Goal: Obtain resource: Download file/media

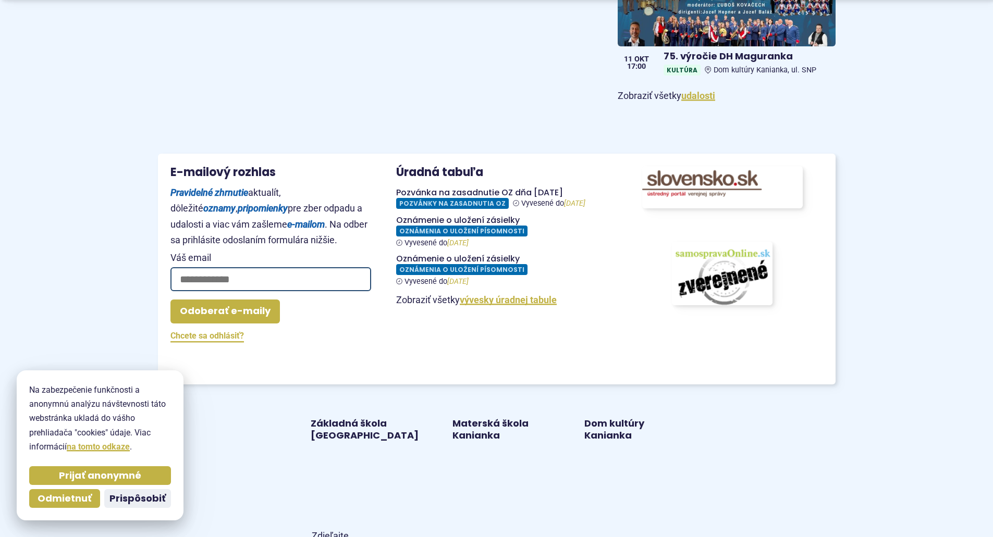
scroll to position [938, 0]
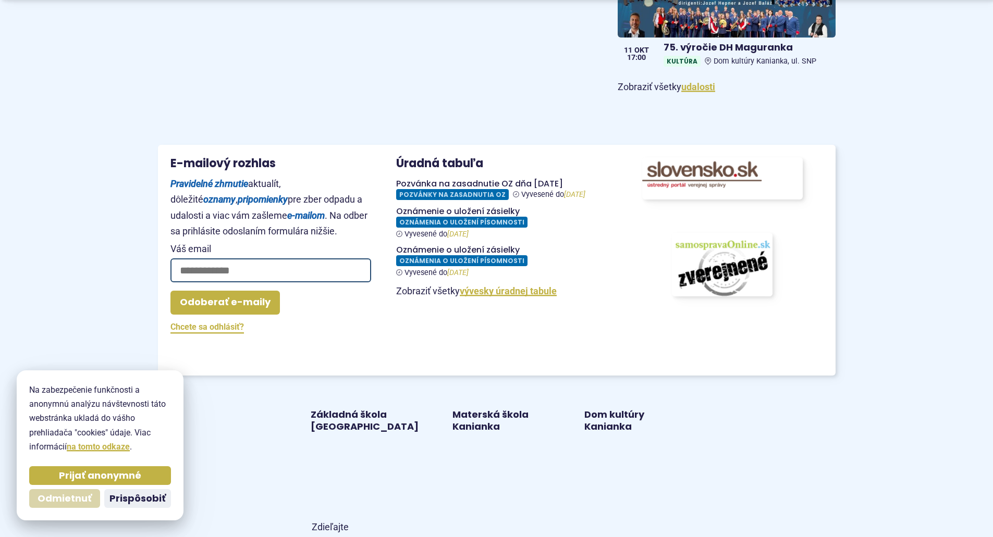
click at [88, 501] on span "Odmietnuť" at bounding box center [65, 499] width 54 height 12
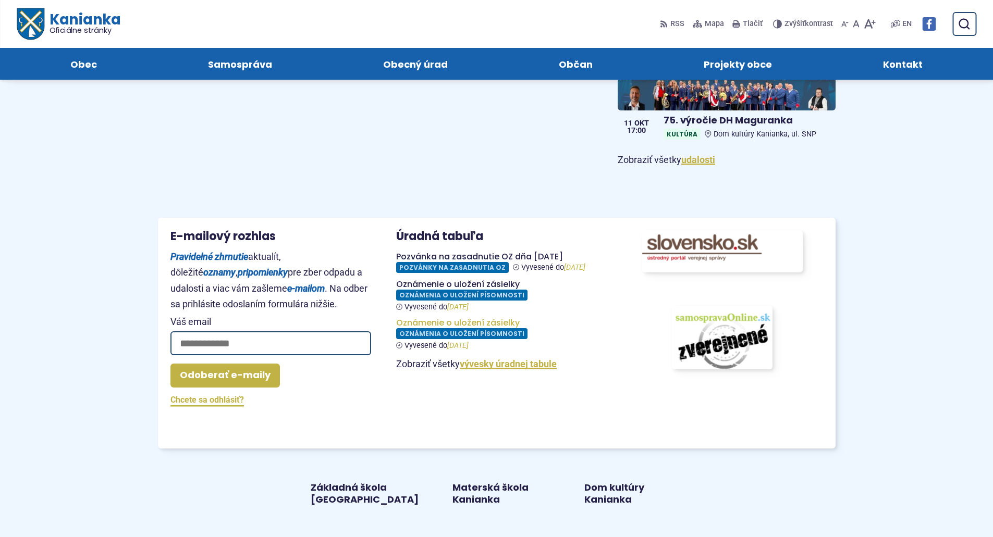
scroll to position [729, 0]
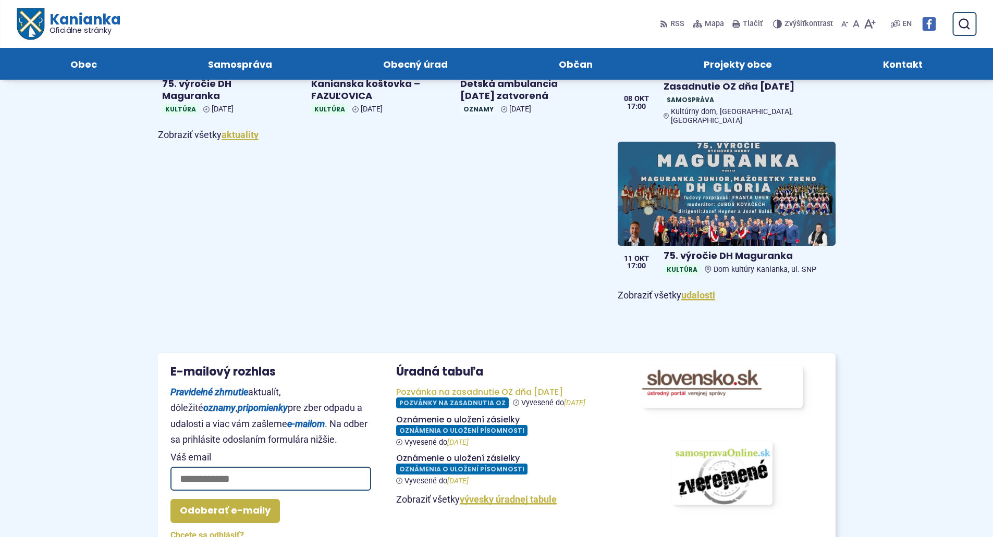
click at [474, 396] on figure at bounding box center [496, 397] width 201 height 21
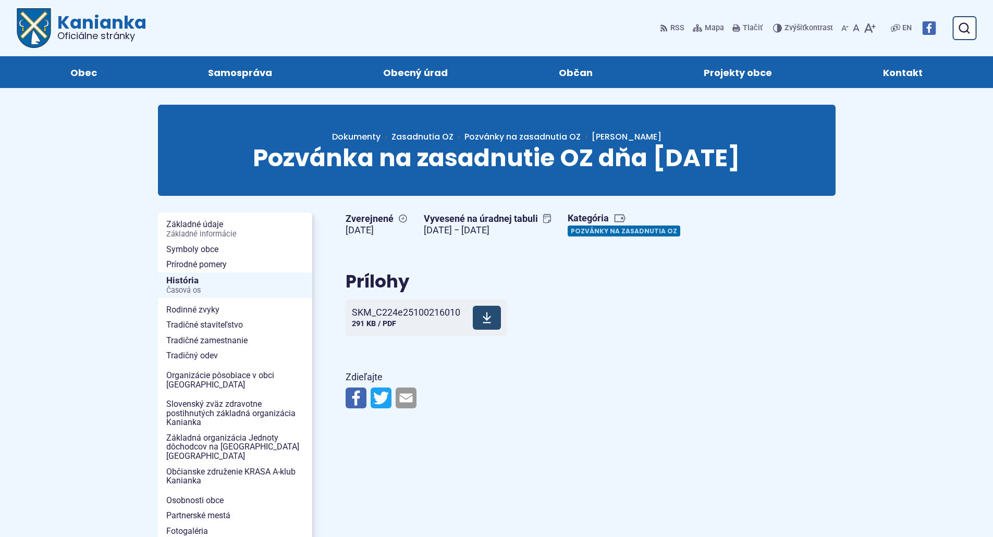
click at [485, 325] on span at bounding box center [487, 318] width 28 height 24
